Goal: Find specific page/section: Find specific page/section

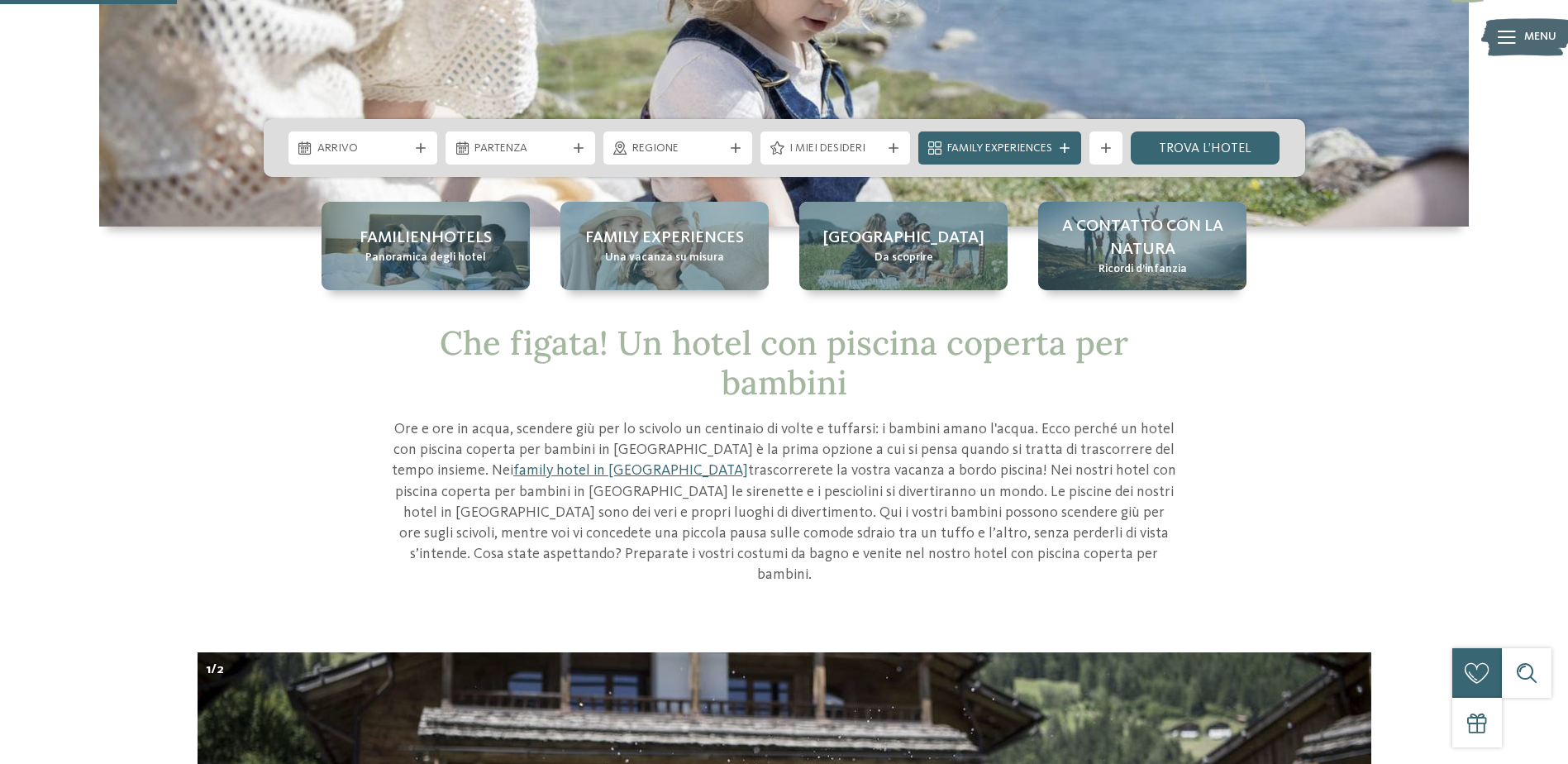
scroll to position [165, 0]
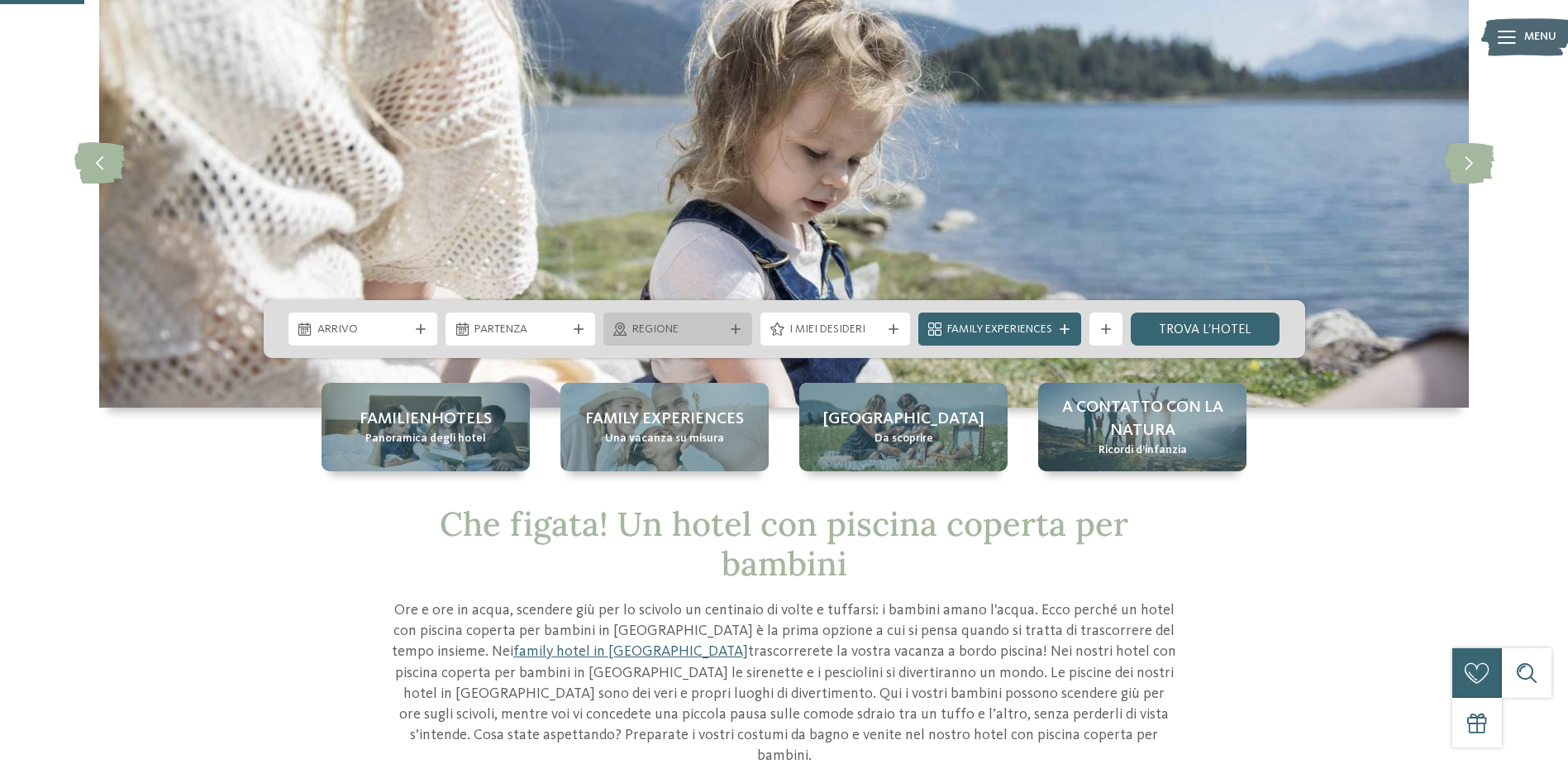
click at [734, 323] on div "Regione" at bounding box center [678, 329] width 150 height 33
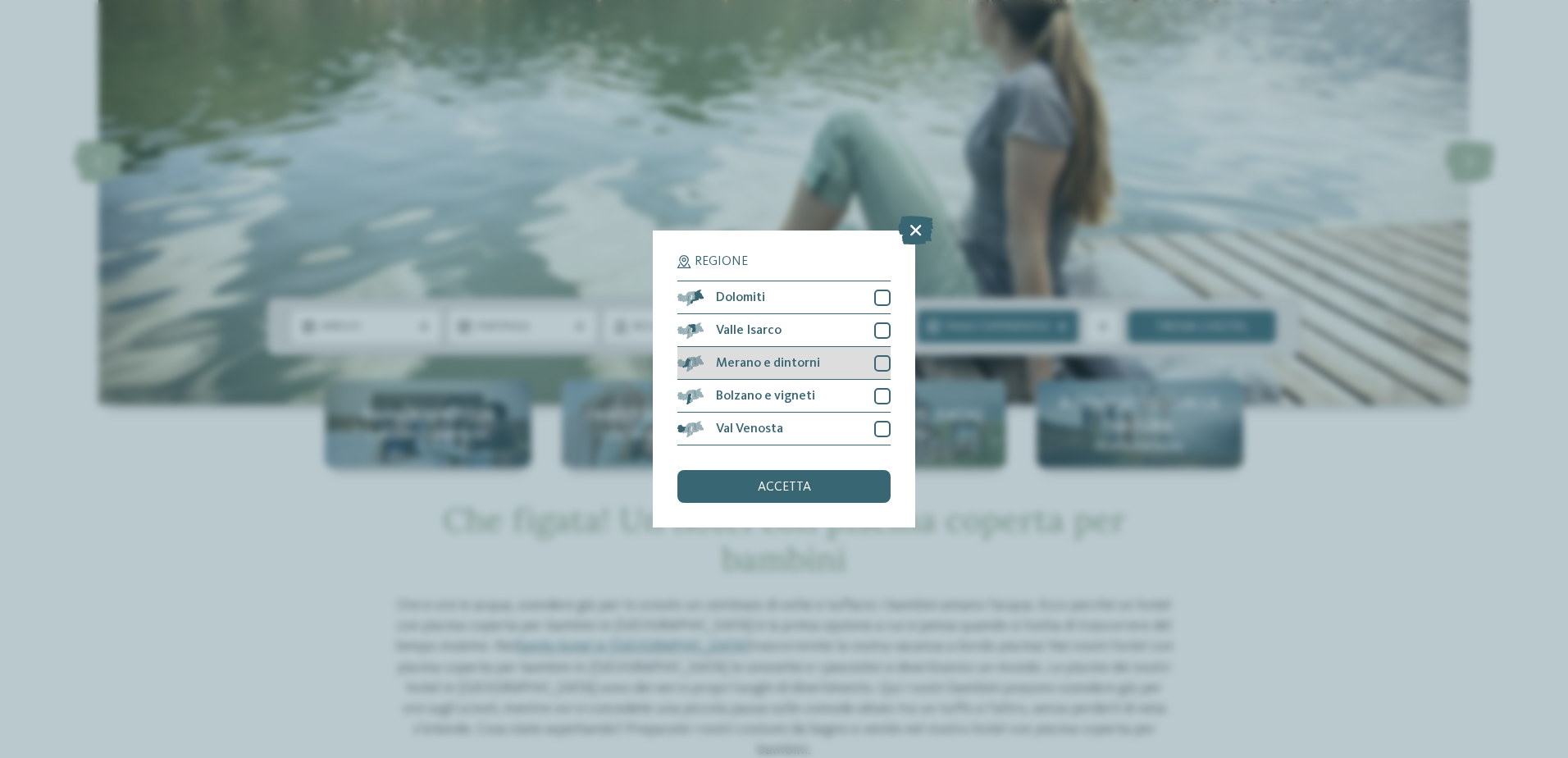
click at [886, 363] on div at bounding box center [882, 363] width 16 height 16
click at [882, 400] on div at bounding box center [882, 396] width 16 height 16
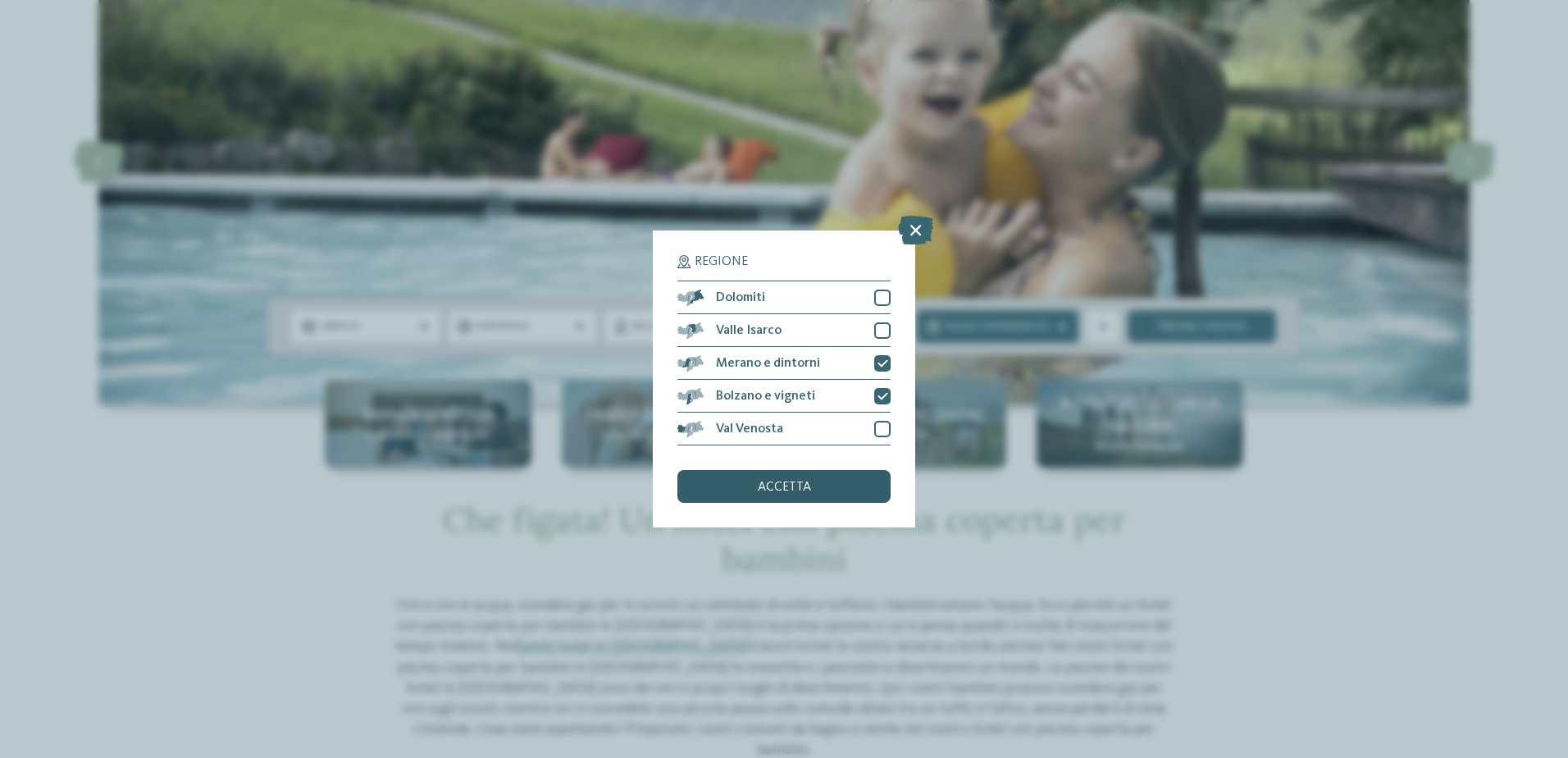
click at [817, 488] on div "accetta" at bounding box center [784, 487] width 213 height 33
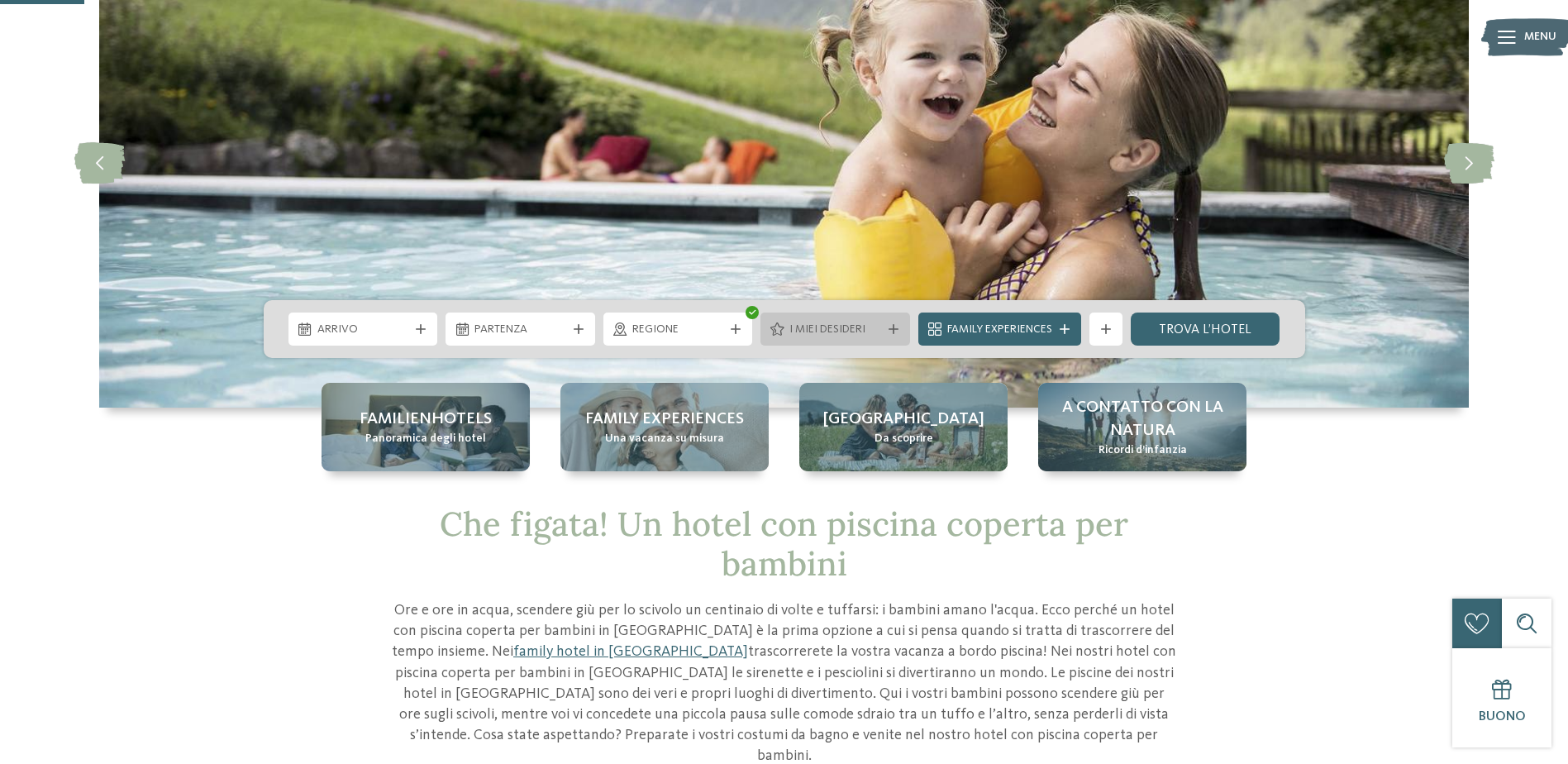
click at [894, 324] on icon at bounding box center [893, 329] width 10 height 10
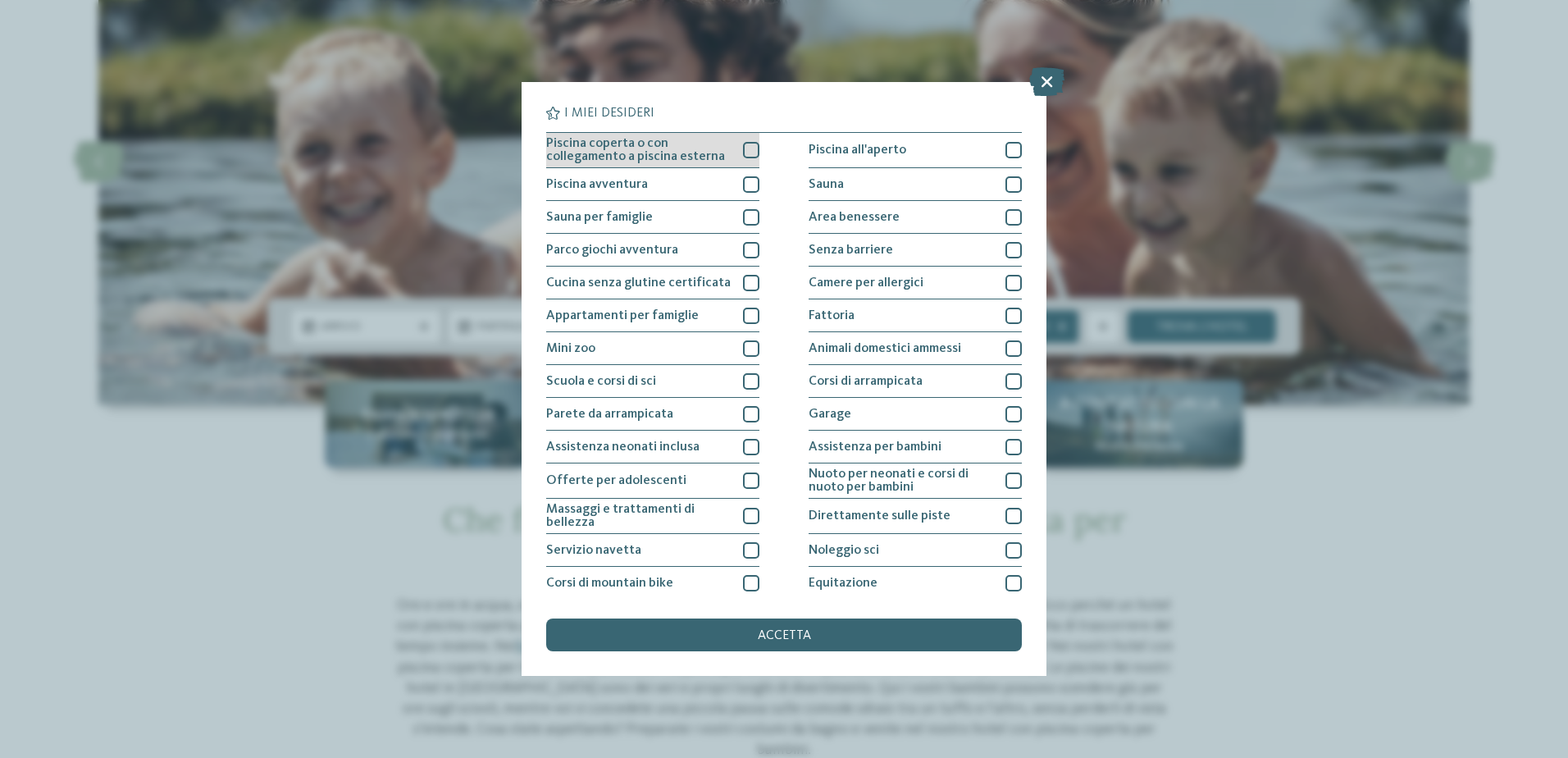
click at [747, 150] on div at bounding box center [751, 150] width 16 height 16
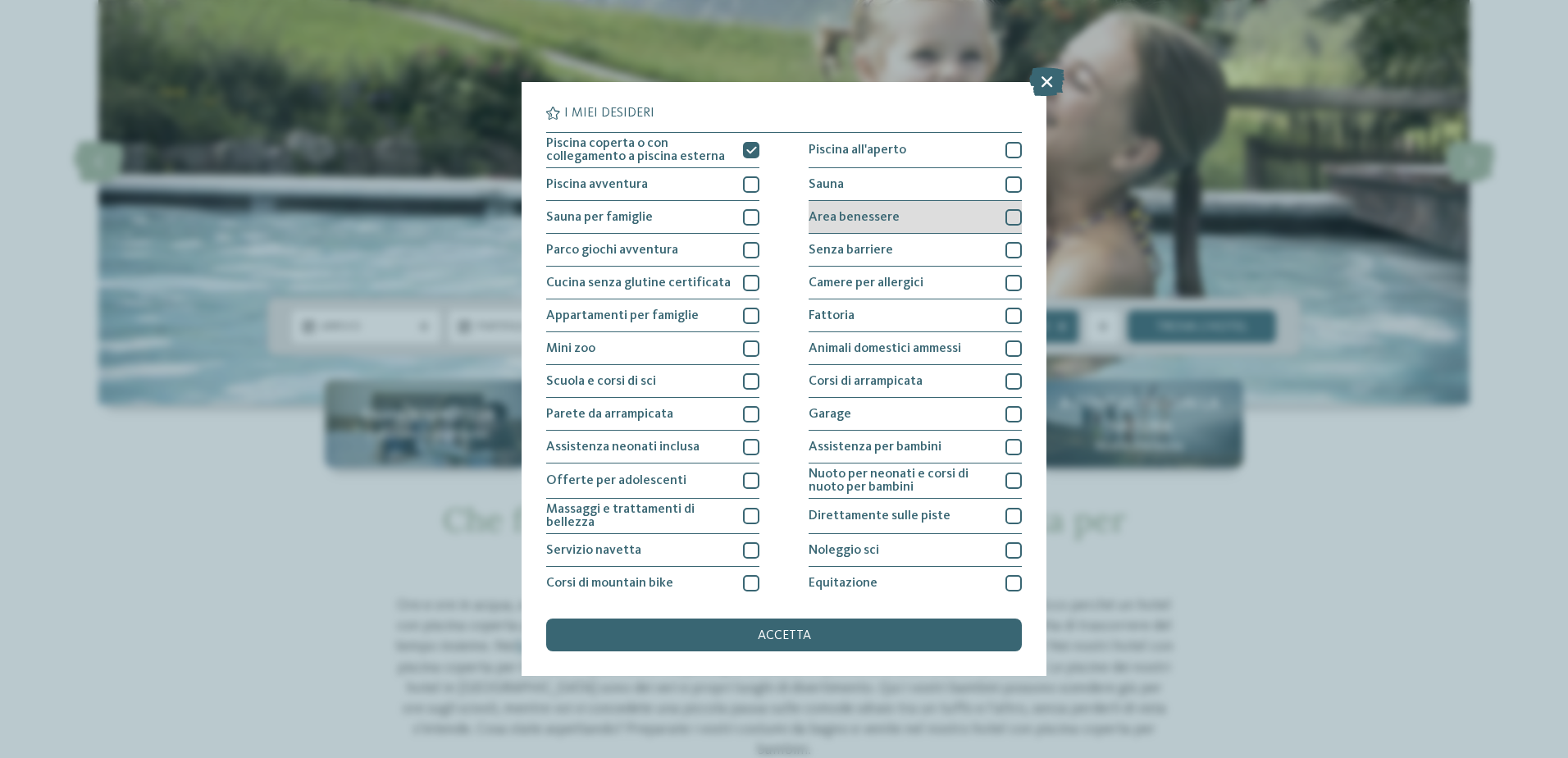
click at [1011, 215] on div at bounding box center [1014, 217] width 16 height 16
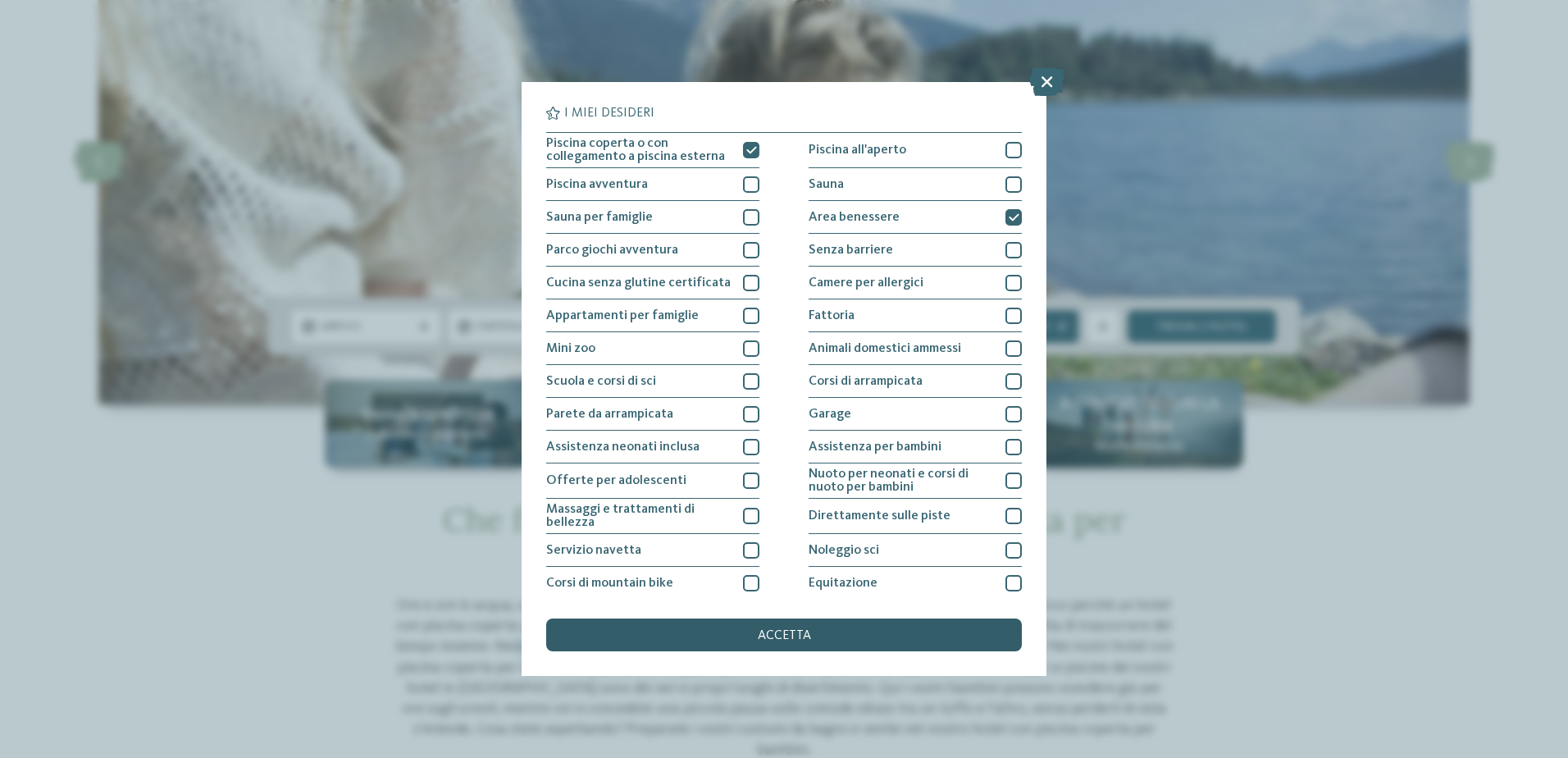
click at [821, 635] on div "accetta" at bounding box center [784, 635] width 476 height 33
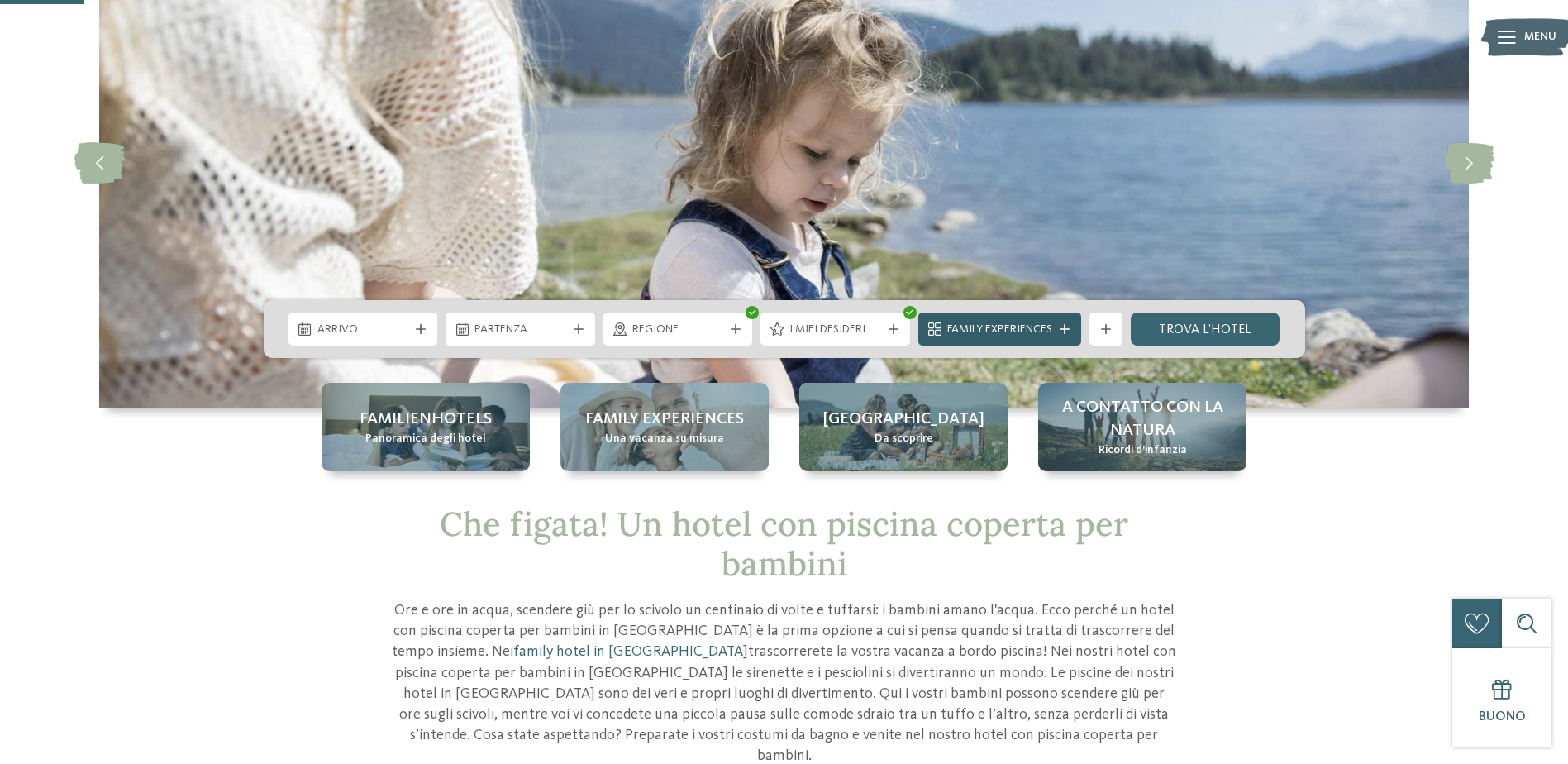
click at [1069, 325] on icon at bounding box center [1064, 329] width 10 height 10
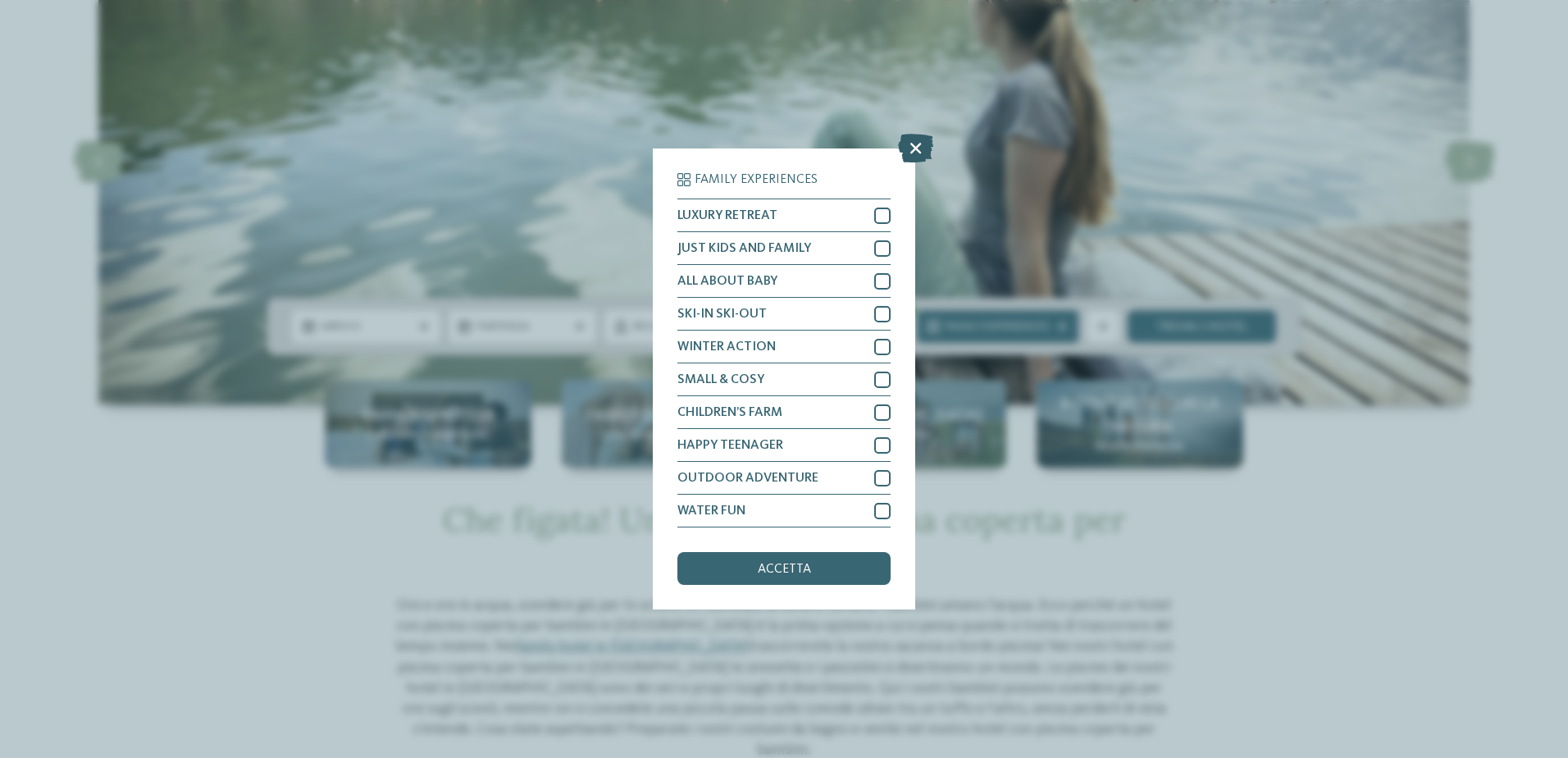
click at [919, 142] on icon at bounding box center [915, 148] width 36 height 29
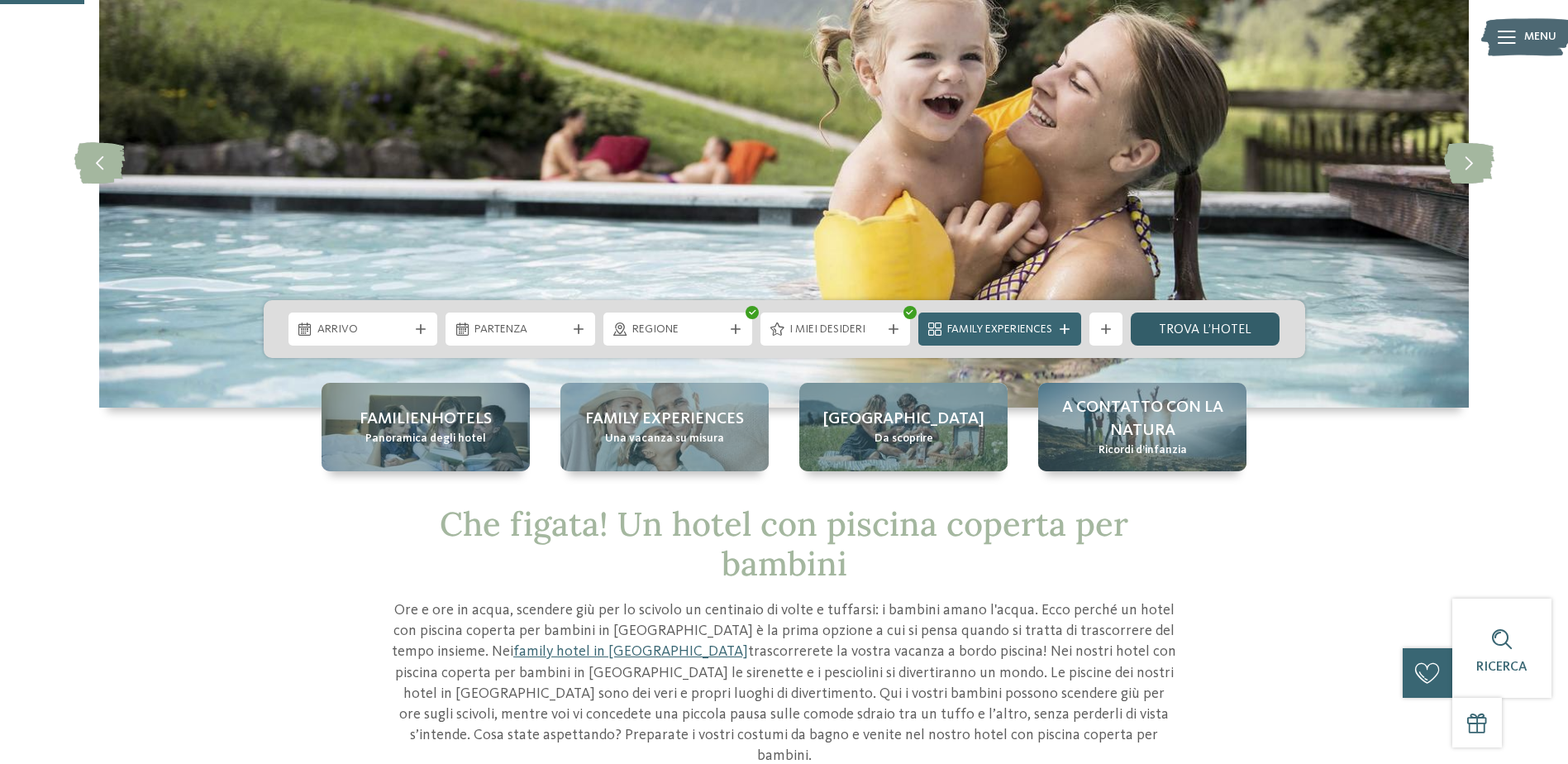
click at [1201, 332] on link "trova l’hotel" at bounding box center [1205, 329] width 150 height 33
